Goal: Task Accomplishment & Management: Manage account settings

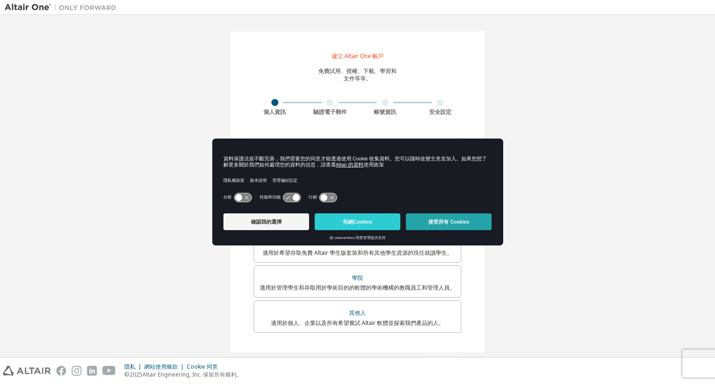
click at [431, 222] on font "接受所有 Cookies" at bounding box center [448, 222] width 41 height 6
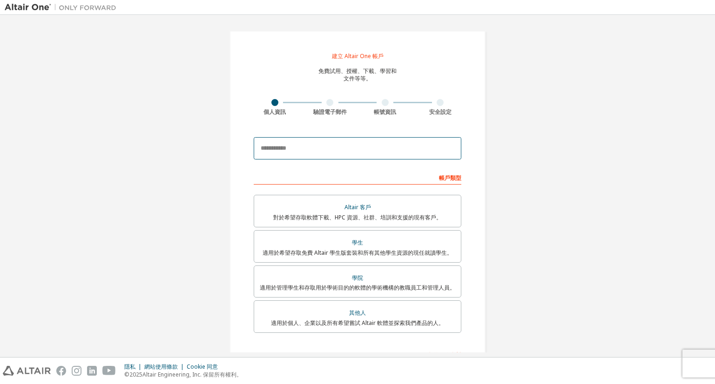
click at [389, 147] on input "email" at bounding box center [358, 148] width 208 height 22
type input "**********"
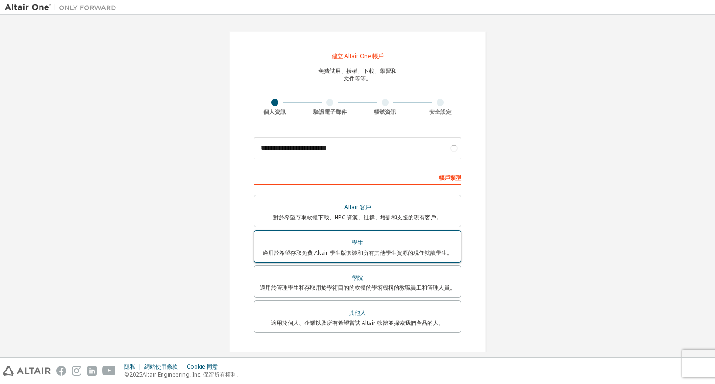
click at [330, 250] on font "適用於希望存取免費 Altair 學生版套裝和所有其他學生資源的現任就讀學生。" at bounding box center [357, 253] width 190 height 8
click at [408, 240] on div "學生" at bounding box center [357, 242] width 195 height 13
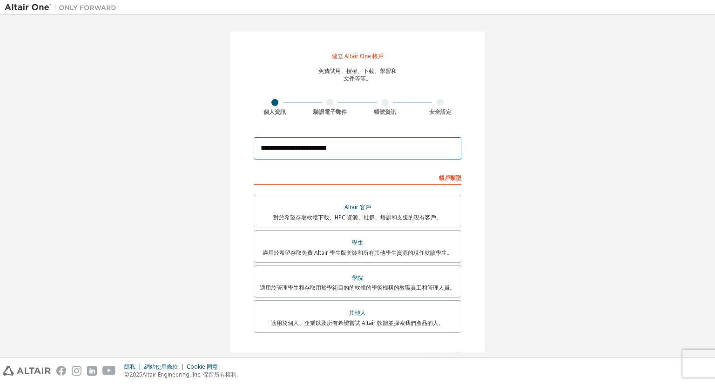
click at [375, 149] on input "**********" at bounding box center [358, 148] width 208 height 22
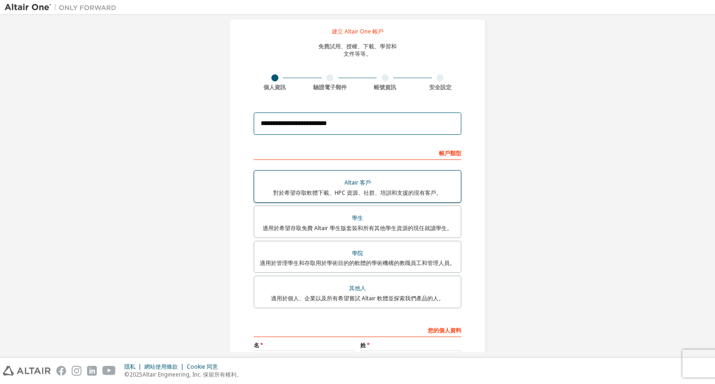
scroll to position [132, 0]
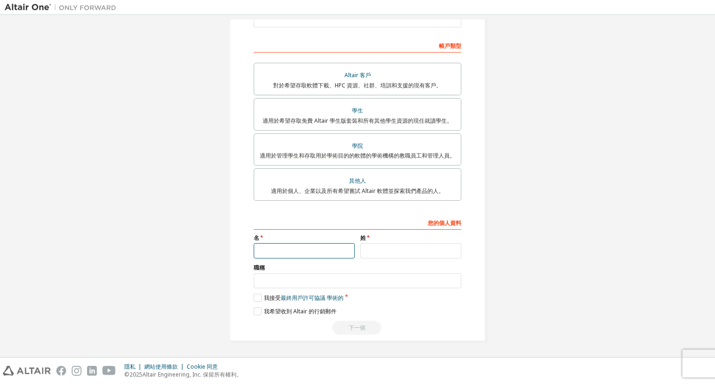
click at [315, 249] on input "text" at bounding box center [304, 250] width 101 height 15
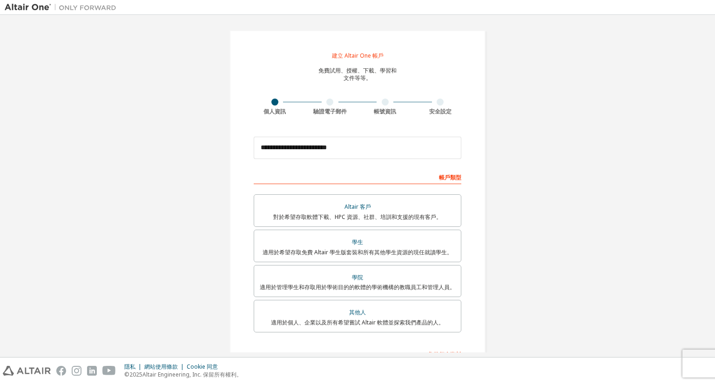
scroll to position [0, 0]
click at [336, 152] on input "**********" at bounding box center [358, 148] width 208 height 22
drag, startPoint x: 351, startPoint y: 155, endPoint x: 404, endPoint y: 152, distance: 52.7
click at [354, 154] on input "**********" at bounding box center [358, 148] width 208 height 22
click at [404, 152] on input "**********" at bounding box center [358, 148] width 208 height 22
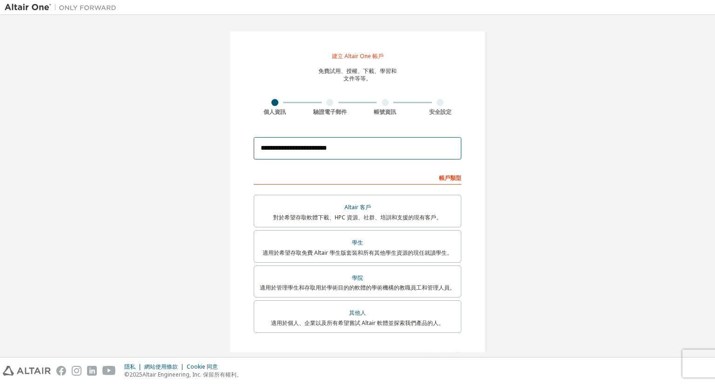
scroll to position [132, 0]
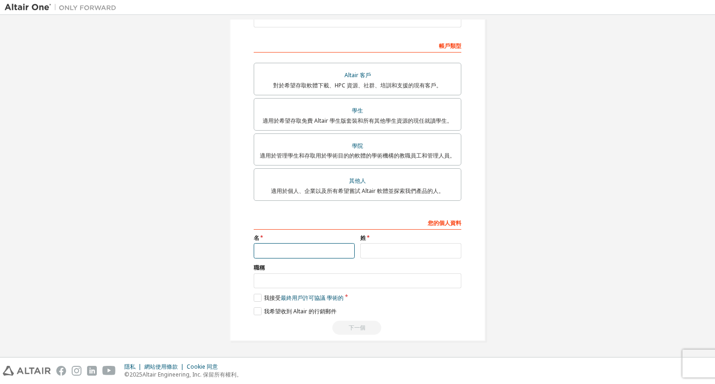
click at [333, 246] on input "text" at bounding box center [304, 250] width 101 height 15
type input "*"
type input "**"
click at [370, 250] on input "text" at bounding box center [410, 250] width 101 height 15
type input "*"
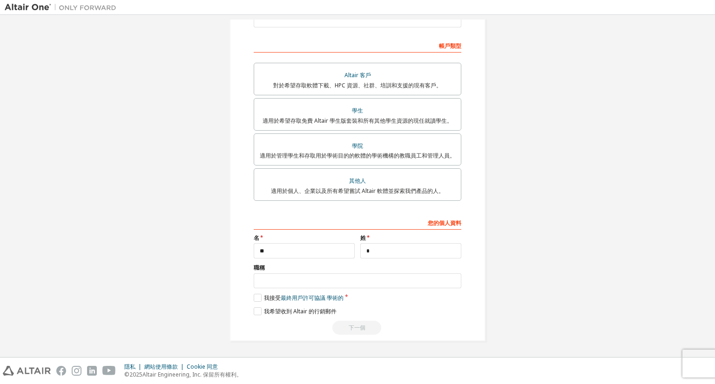
click at [390, 294] on div "我接受 最終用戶許可協議 學術的" at bounding box center [358, 298] width 208 height 8
click at [396, 282] on input "text" at bounding box center [358, 281] width 208 height 15
type input "**"
click at [256, 304] on div "您的個人資料 名 ** 姓 * 職稱 ** 請提供州/省，以幫助我們更有效地向您提供銷售和支援資源。 我接受 最終用戶許可協議 學術的 我希望收到 Altai…" at bounding box center [358, 275] width 208 height 121
click at [259, 300] on label "我接受 最終用戶許可協議 學術的" at bounding box center [299, 298] width 90 height 8
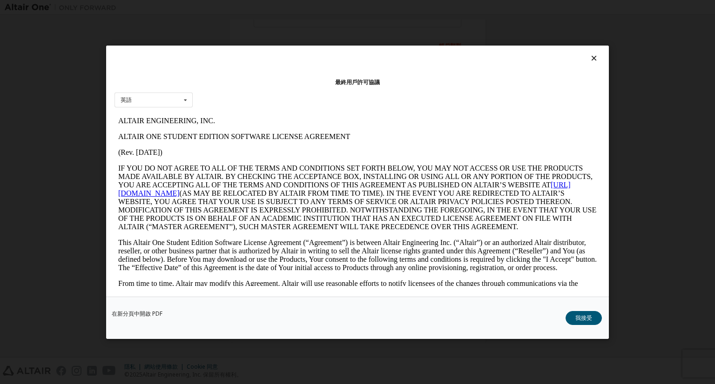
scroll to position [0, 0]
click at [591, 323] on button "我接受" at bounding box center [583, 318] width 36 height 14
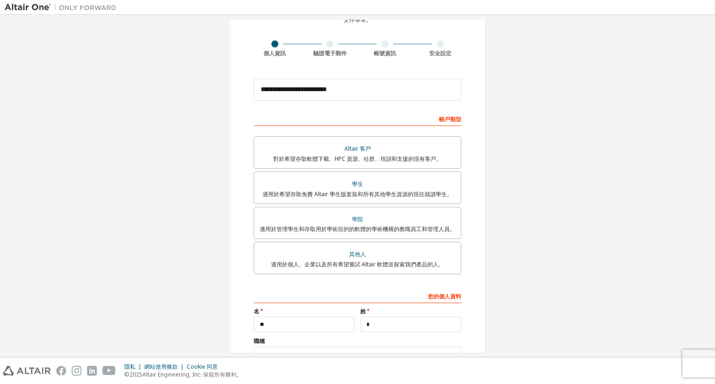
scroll to position [132, 0]
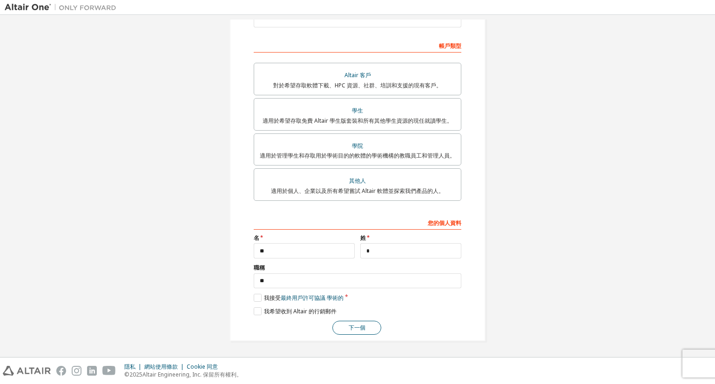
click at [345, 332] on button "下一個" at bounding box center [356, 328] width 49 height 14
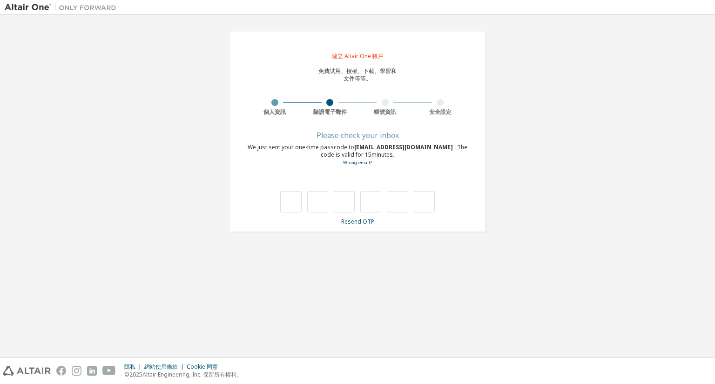
scroll to position [0, 0]
type input "*"
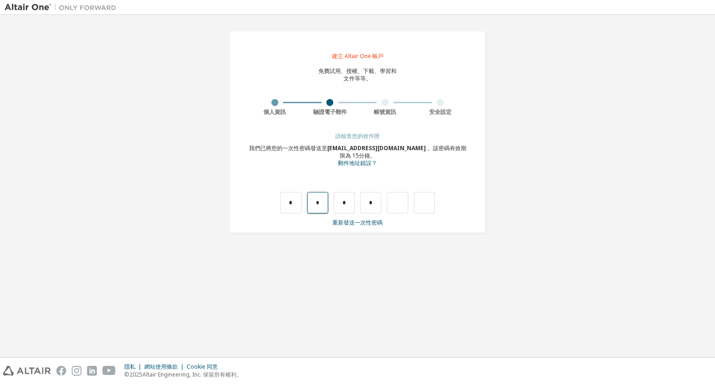
click at [322, 202] on input "*" at bounding box center [317, 202] width 21 height 21
drag, startPoint x: 322, startPoint y: 211, endPoint x: 315, endPoint y: 209, distance: 7.7
click at [315, 209] on input "*" at bounding box center [317, 202] width 21 height 21
type input "*"
drag, startPoint x: 344, startPoint y: 201, endPoint x: 339, endPoint y: 207, distance: 7.9
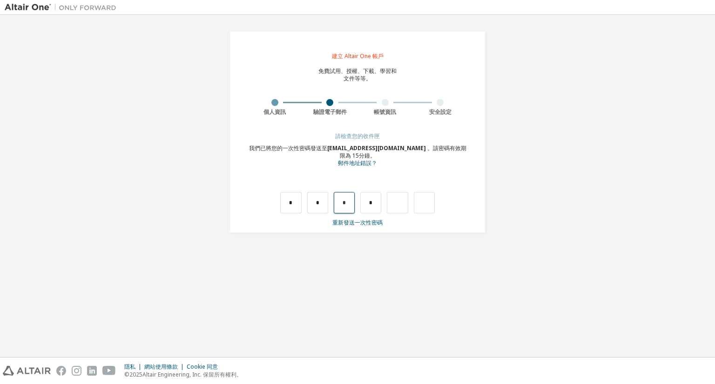
click at [339, 207] on input "*" at bounding box center [344, 202] width 21 height 21
type input "*"
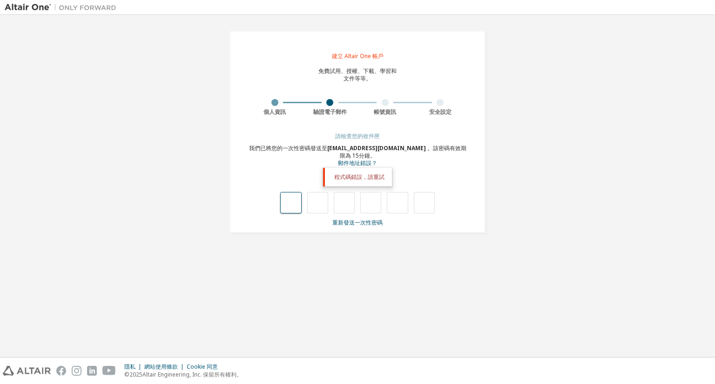
click at [300, 196] on input "text" at bounding box center [290, 202] width 21 height 21
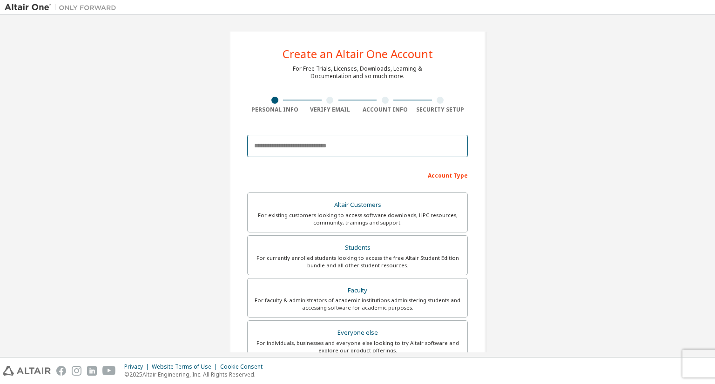
click at [324, 143] on input "email" at bounding box center [357, 146] width 221 height 22
type input "**********"
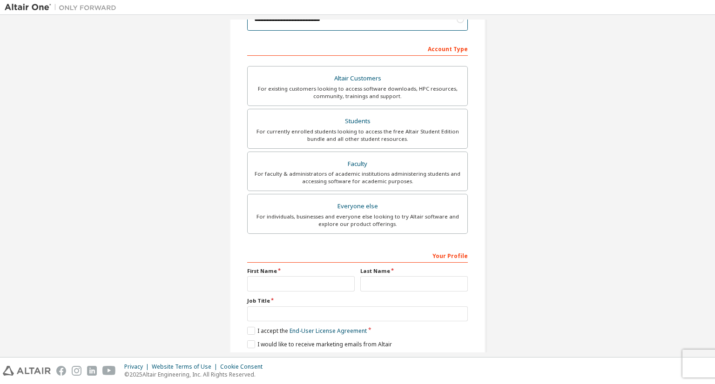
scroll to position [140, 0]
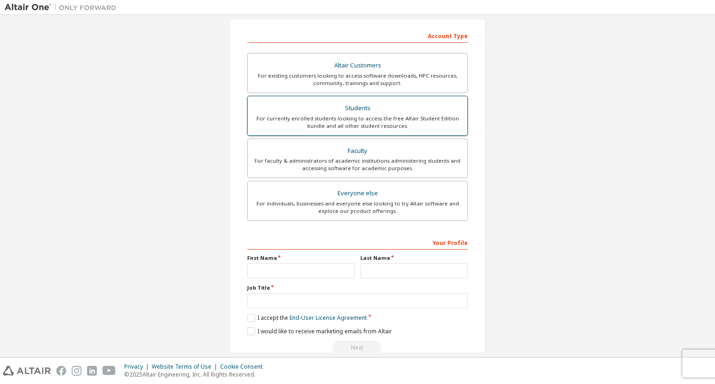
click at [370, 113] on div "Students" at bounding box center [357, 108] width 208 height 13
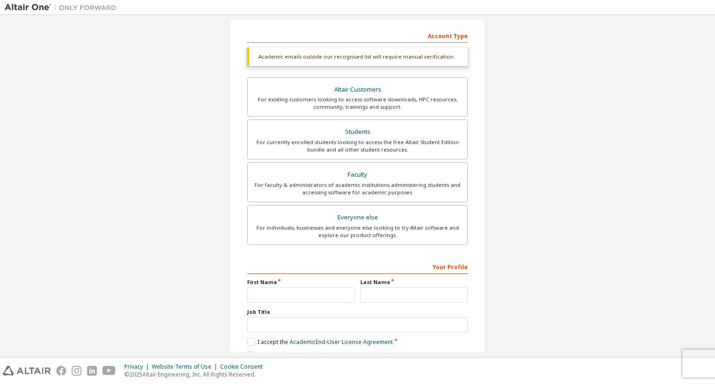
click at [315, 283] on label "First Name" at bounding box center [300, 282] width 107 height 7
click at [314, 288] on input "text" at bounding box center [300, 295] width 107 height 15
type input "**"
click at [295, 289] on input "**" at bounding box center [300, 295] width 107 height 15
click at [295, 295] on input "**" at bounding box center [300, 295] width 107 height 15
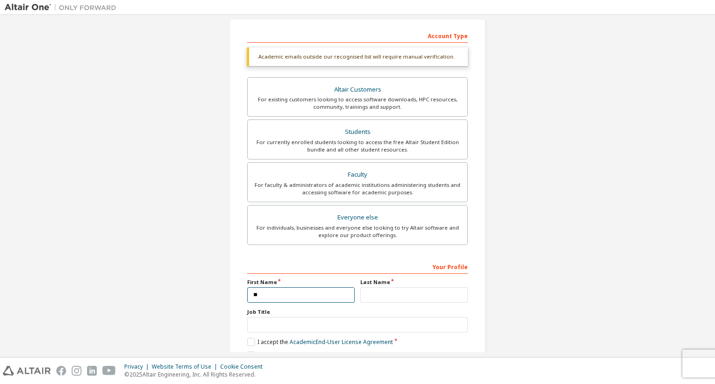
click at [290, 296] on input "**" at bounding box center [300, 295] width 107 height 15
click at [393, 299] on input "text" at bounding box center [413, 295] width 107 height 15
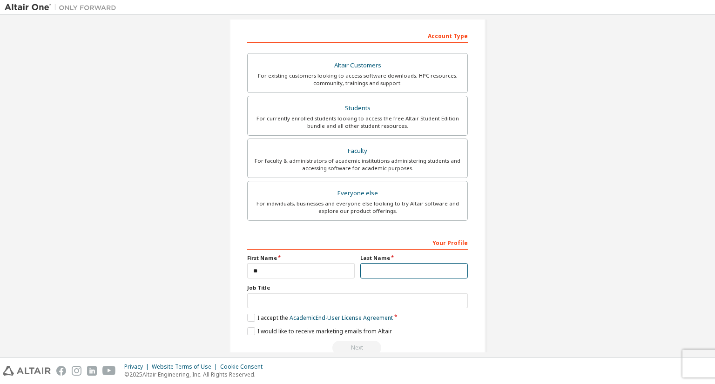
type input "*"
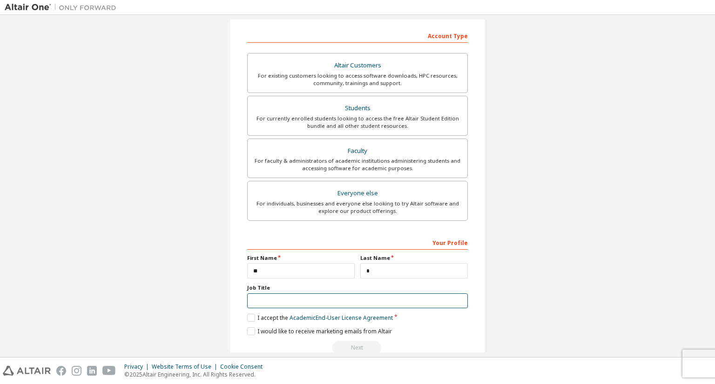
click at [402, 299] on input "text" at bounding box center [357, 301] width 221 height 15
type input "**"
click at [277, 318] on label "I accept the Academic End-User License Agreement" at bounding box center [320, 318] width 146 height 8
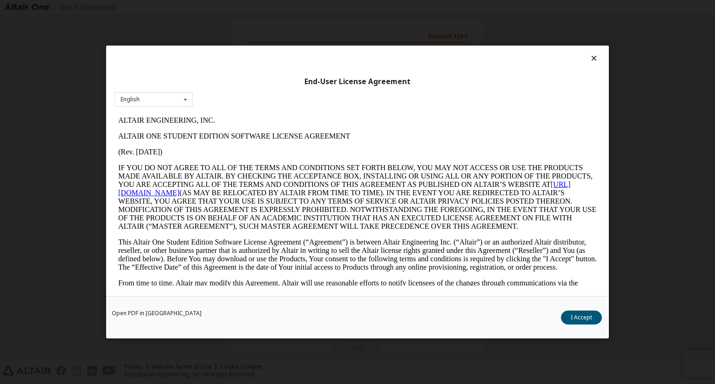
scroll to position [0, 0]
click at [573, 318] on button "I Accept" at bounding box center [581, 318] width 41 height 14
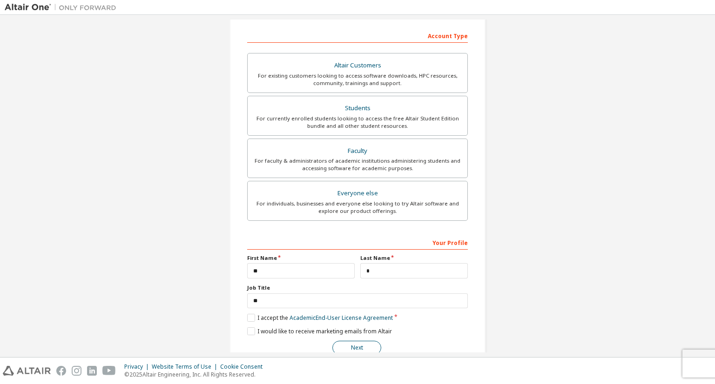
click at [357, 344] on button "Next" at bounding box center [356, 348] width 49 height 14
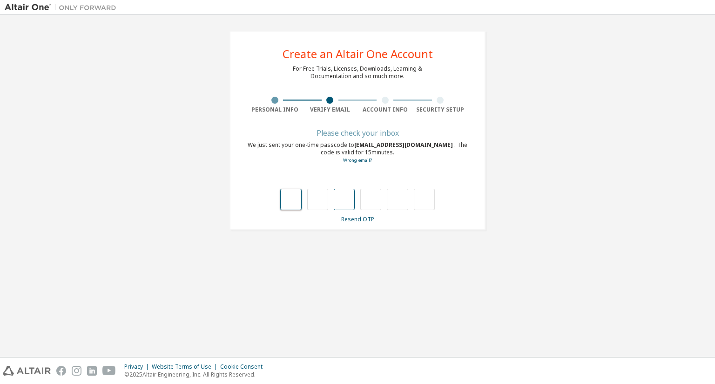
type input "*"
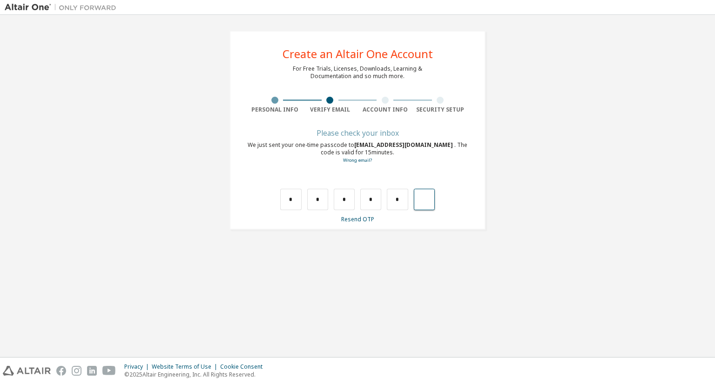
type input "*"
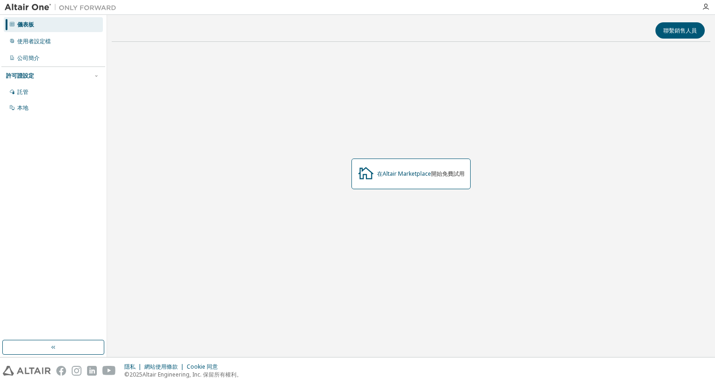
click at [573, 164] on div "在Altair Marketplace 開始免費試用" at bounding box center [411, 174] width 598 height 250
click at [60, 97] on div "託管" at bounding box center [53, 92] width 99 height 15
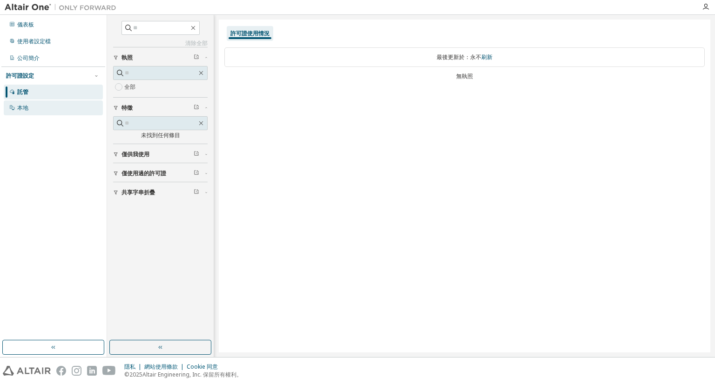
click at [59, 114] on div "本地" at bounding box center [53, 108] width 99 height 15
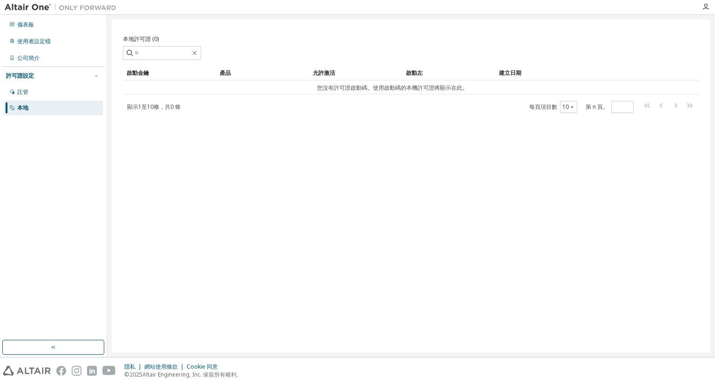
click at [3, 200] on div "儀表板 使用者設定檔 公司簡介 許可證設定 託管 本地" at bounding box center [53, 177] width 104 height 323
click at [136, 76] on font "啟動金鑰" at bounding box center [138, 73] width 22 height 8
click at [50, 94] on div "託管" at bounding box center [53, 92] width 99 height 15
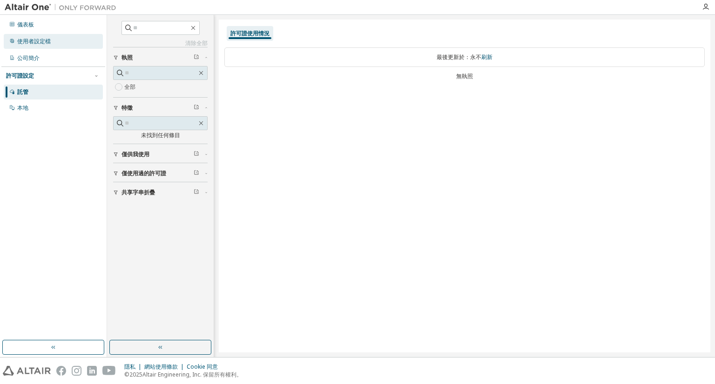
click at [61, 40] on div "使用者設定檔" at bounding box center [53, 41] width 99 height 15
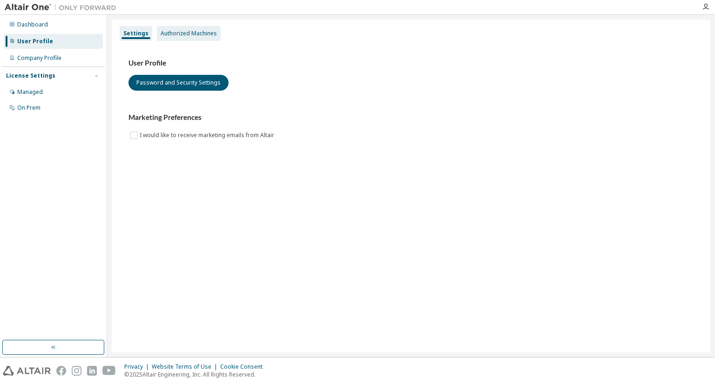
click at [168, 37] on div "Authorized Machines" at bounding box center [189, 33] width 56 height 7
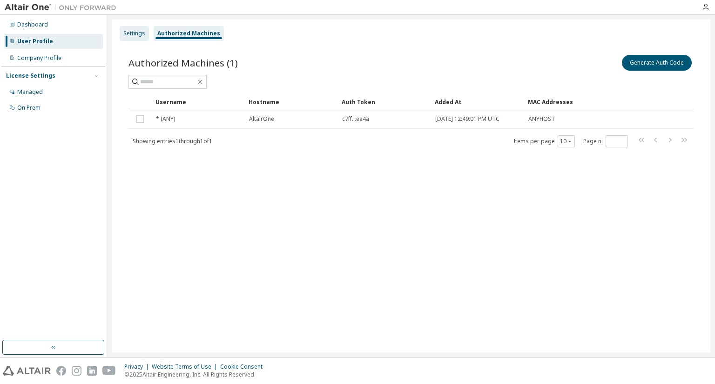
click at [134, 34] on div "Settings" at bounding box center [134, 33] width 22 height 7
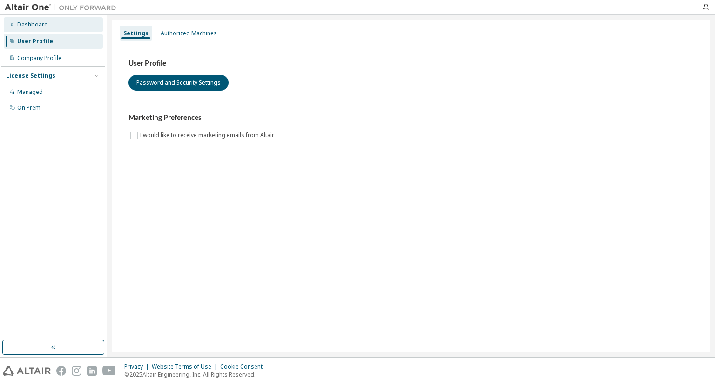
click at [71, 29] on div "Dashboard" at bounding box center [53, 24] width 99 height 15
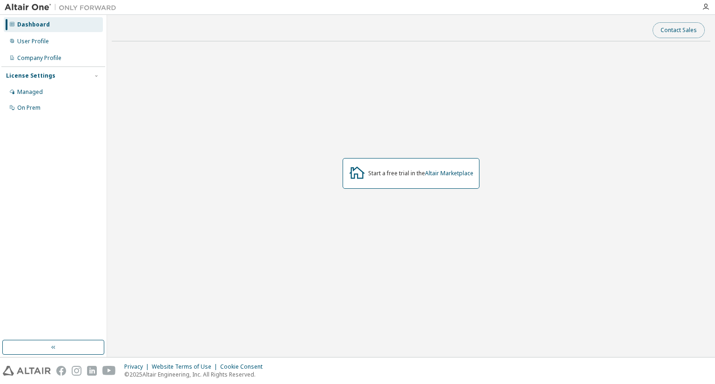
click at [676, 34] on button "Contact Sales" at bounding box center [678, 30] width 52 height 16
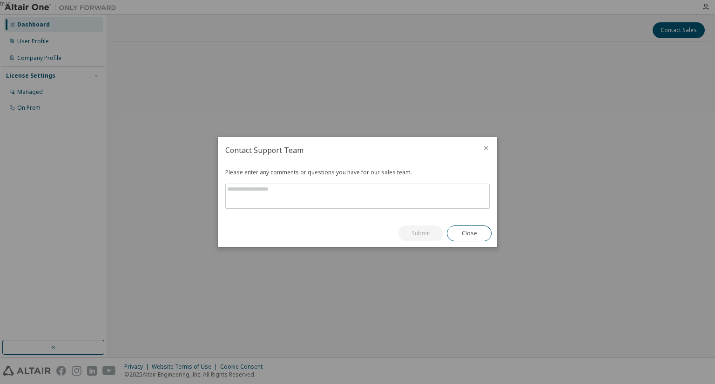
click at [486, 145] on icon "close" at bounding box center [485, 148] width 7 height 7
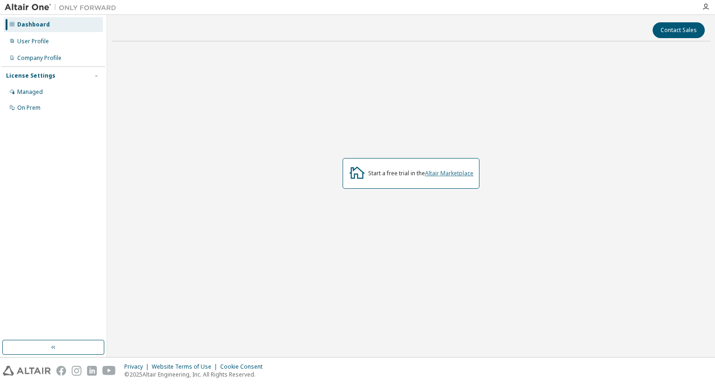
click at [456, 170] on link "Altair Marketplace" at bounding box center [449, 173] width 48 height 8
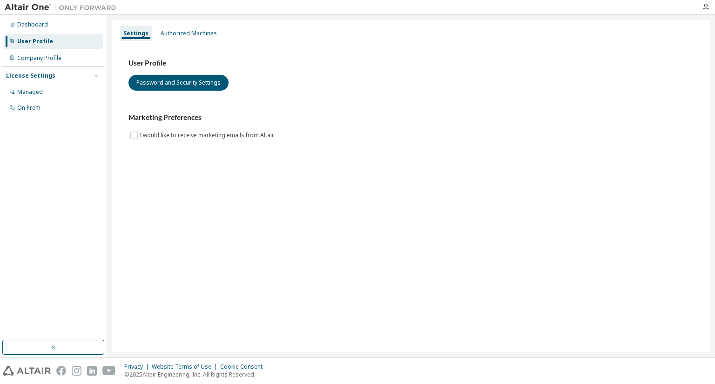
click at [61, 77] on div "License Settings" at bounding box center [53, 76] width 94 height 8
click at [53, 24] on div "Dashboard" at bounding box center [53, 24] width 99 height 15
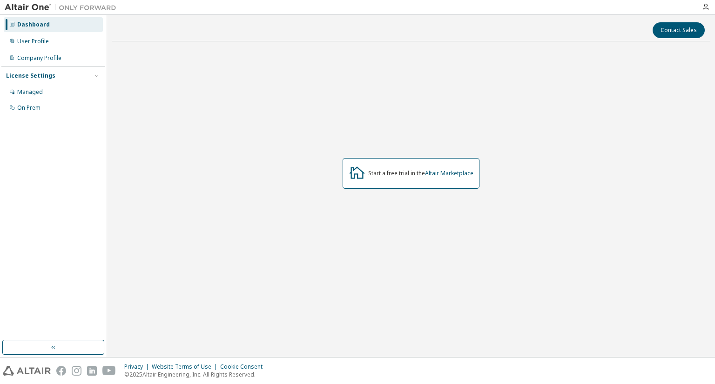
click at [33, 11] on img at bounding box center [63, 7] width 116 height 9
click at [369, 174] on div "Start a free trial in the Altair Marketplace" at bounding box center [420, 173] width 105 height 7
click at [349, 173] on icon at bounding box center [357, 172] width 17 height 17
click at [709, 2] on div at bounding box center [705, 7] width 19 height 14
click at [708, 4] on icon "button" at bounding box center [705, 6] width 7 height 7
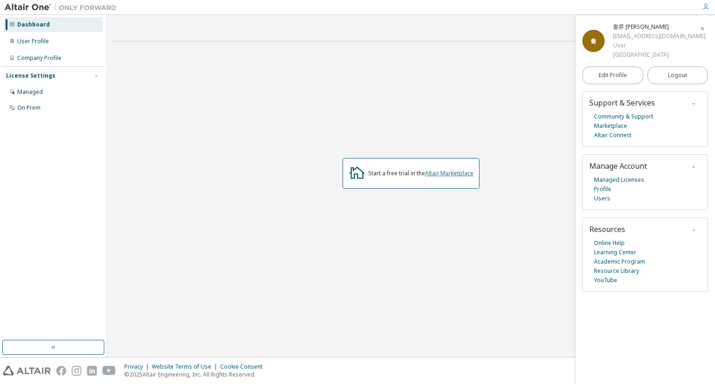
click at [465, 174] on link "Altair Marketplace" at bounding box center [449, 173] width 48 height 8
